Goal: Transaction & Acquisition: Purchase product/service

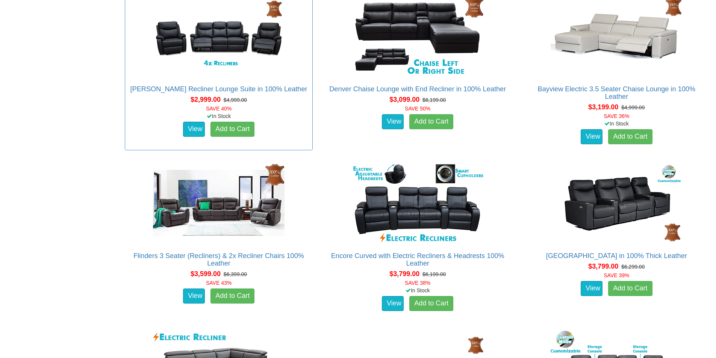
scroll to position [677, 0]
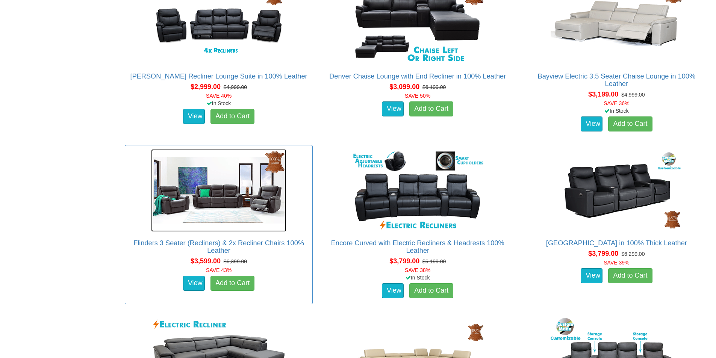
click at [219, 202] on img at bounding box center [218, 190] width 135 height 83
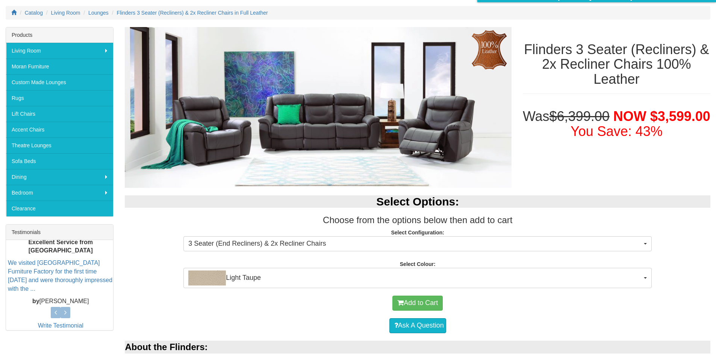
scroll to position [113, 0]
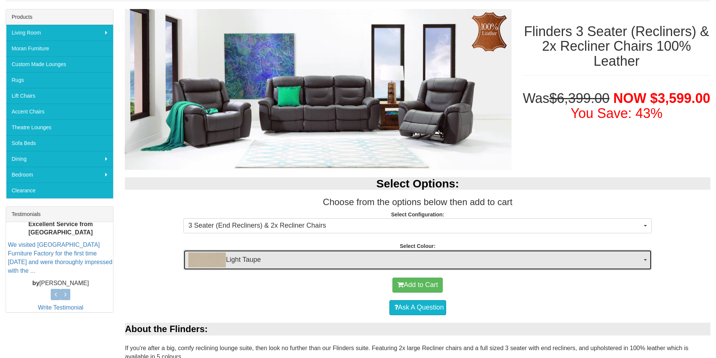
click at [308, 259] on span "Light Taupe" at bounding box center [415, 260] width 454 height 15
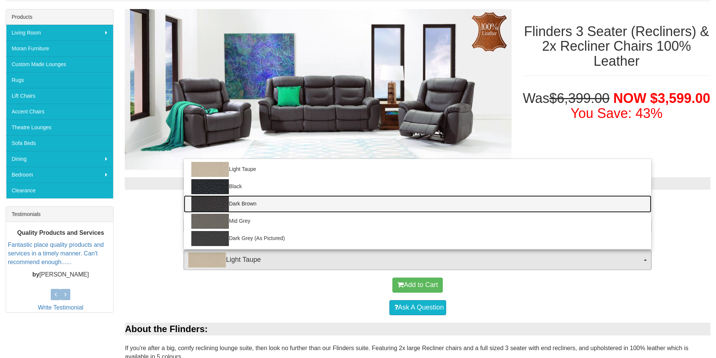
click at [249, 206] on link "Dark Brown" at bounding box center [418, 204] width 468 height 17
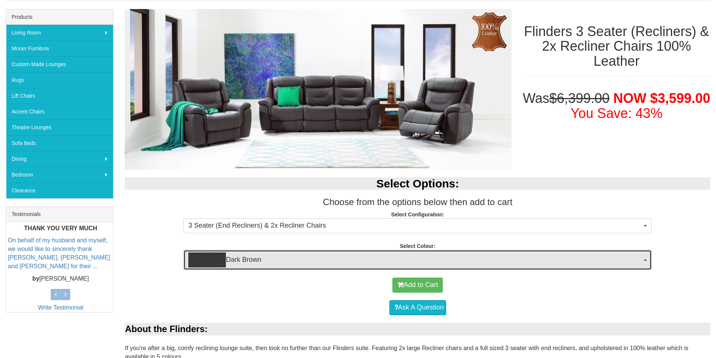
click at [629, 263] on span "Dark Brown" at bounding box center [415, 260] width 454 height 15
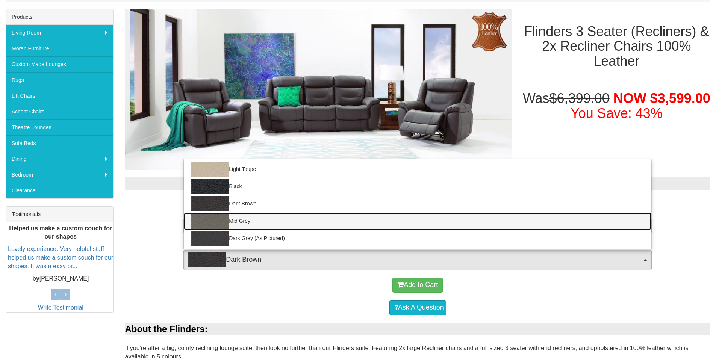
click at [249, 223] on link "Mid Grey" at bounding box center [418, 221] width 468 height 17
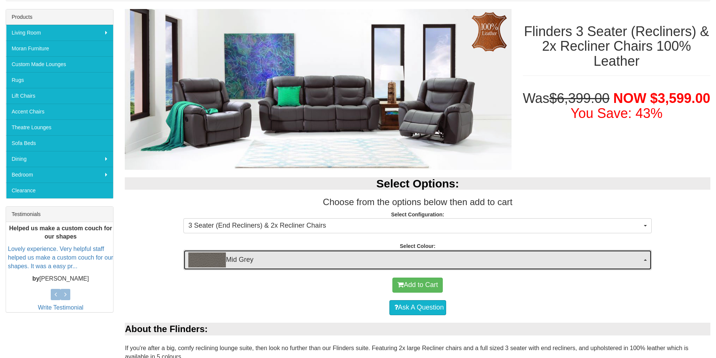
click at [256, 261] on span "Mid Grey" at bounding box center [415, 260] width 454 height 15
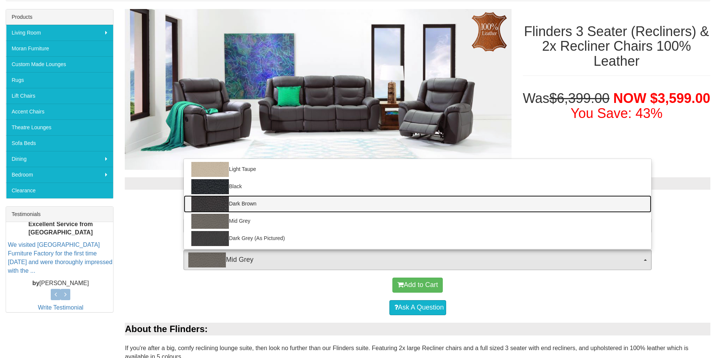
click at [255, 206] on link "Dark Brown" at bounding box center [418, 204] width 468 height 17
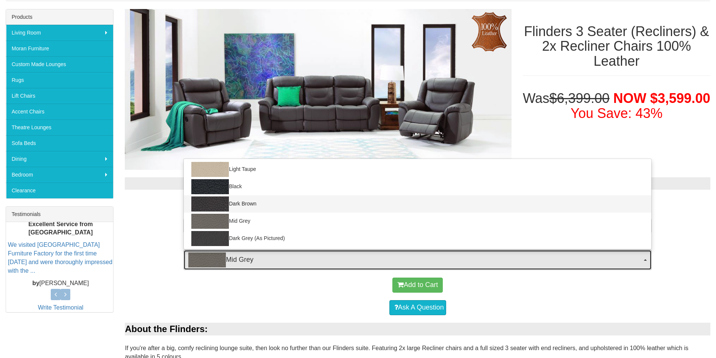
select select "1211"
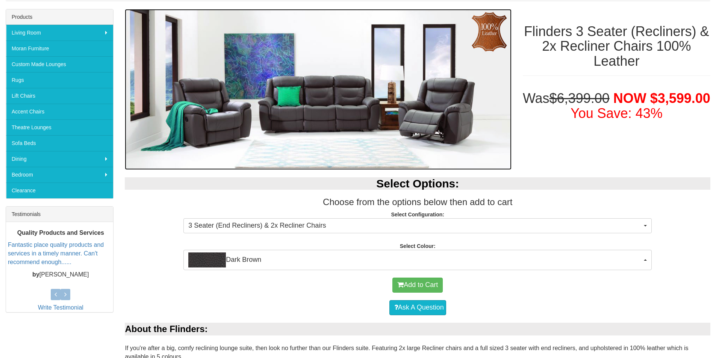
click at [381, 129] on img at bounding box center [318, 89] width 387 height 161
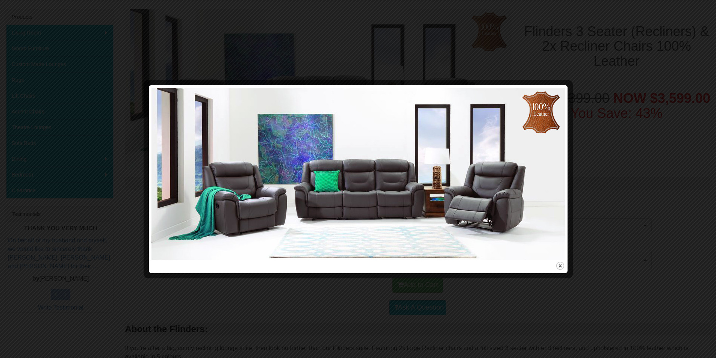
click at [602, 217] on div at bounding box center [358, 179] width 716 height 358
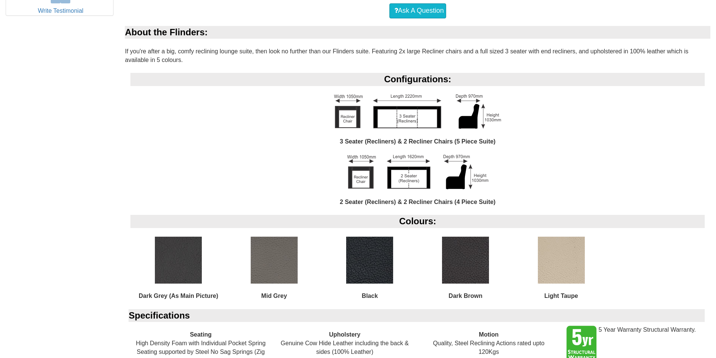
scroll to position [451, 0]
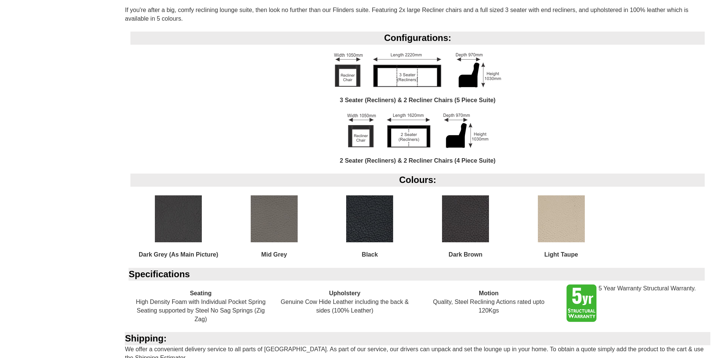
click at [474, 233] on img at bounding box center [465, 219] width 47 height 47
click at [467, 232] on img at bounding box center [465, 219] width 47 height 47
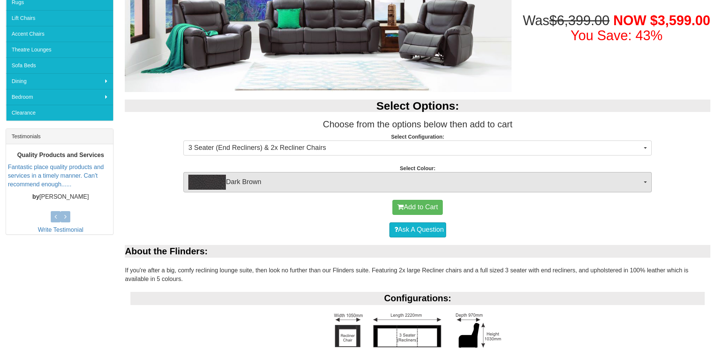
scroll to position [188, 0]
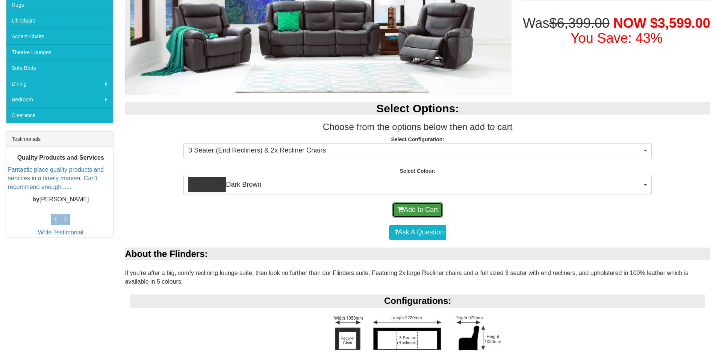
click at [421, 206] on button "Add to Cart" at bounding box center [418, 210] width 50 height 15
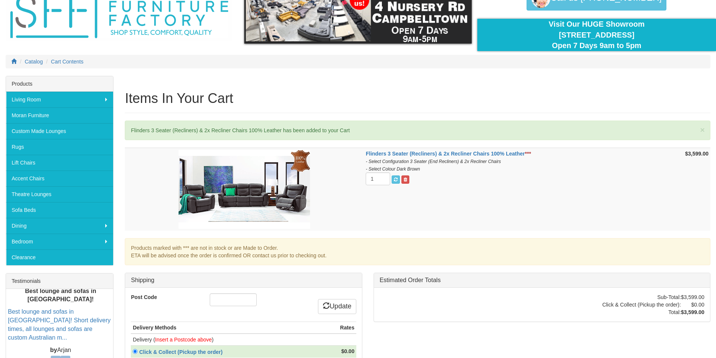
scroll to position [113, 0]
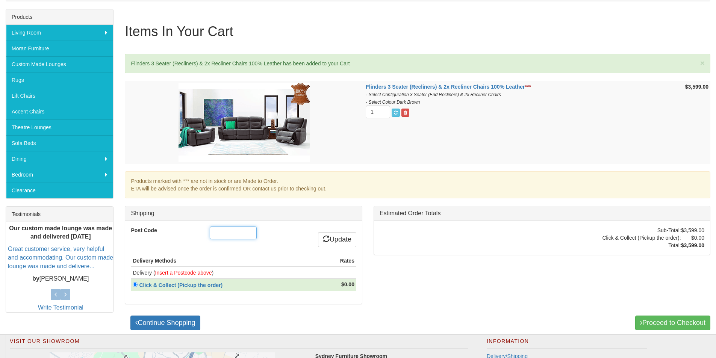
click at [229, 233] on input "Post Code" at bounding box center [233, 233] width 47 height 13
type input "4814"
click at [330, 246] on link "Update" at bounding box center [337, 239] width 38 height 15
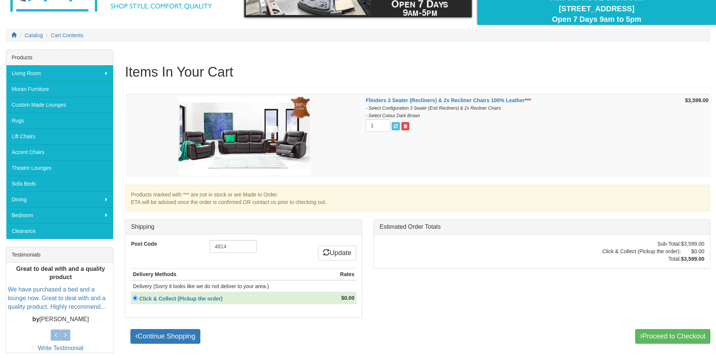
scroll to position [75, 0]
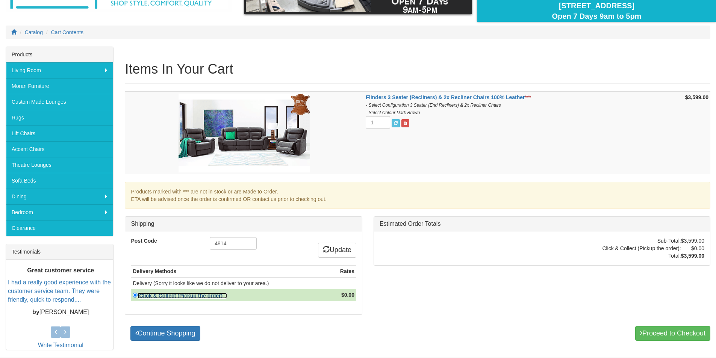
click at [213, 296] on strong "Click & Collect (Pickup the order)" at bounding box center [180, 296] width 83 height 6
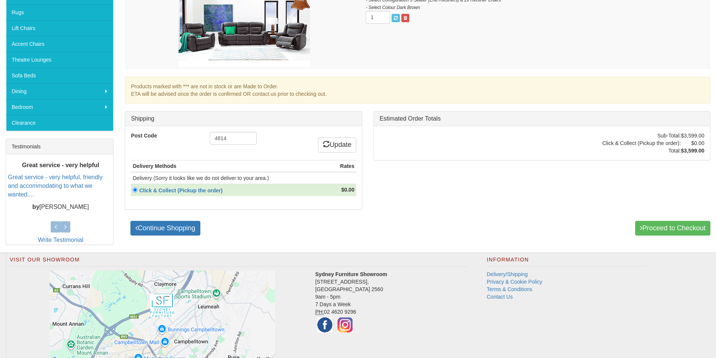
scroll to position [225, 0]
